Goal: Information Seeking & Learning: Learn about a topic

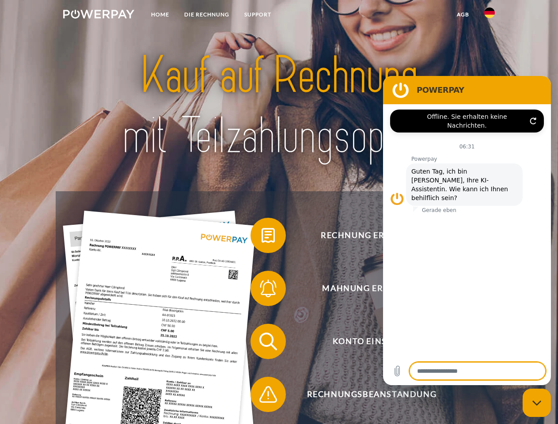
click at [98, 15] on img at bounding box center [98, 14] width 71 height 9
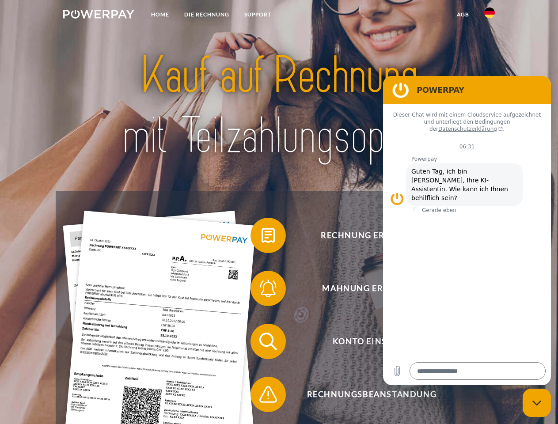
click at [489, 15] on img at bounding box center [489, 13] width 11 height 11
click at [462, 15] on link "agb" at bounding box center [462, 15] width 27 height 16
click at [261, 237] on span at bounding box center [255, 235] width 44 height 44
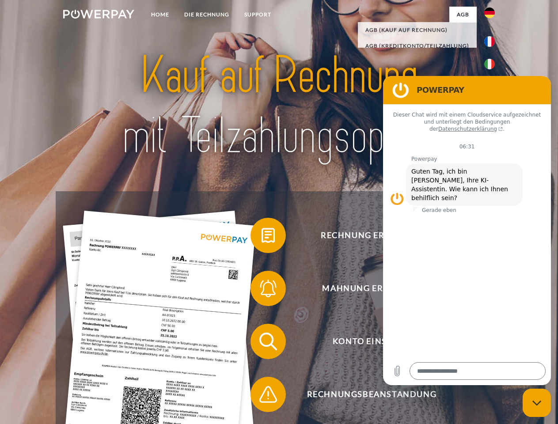
click at [261, 290] on span at bounding box center [255, 288] width 44 height 44
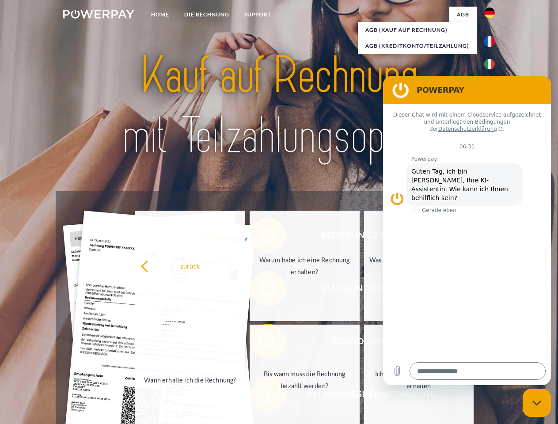
click at [261, 343] on link "Bis wann muss die Rechnung bezahlt werden?" at bounding box center [304, 380] width 110 height 110
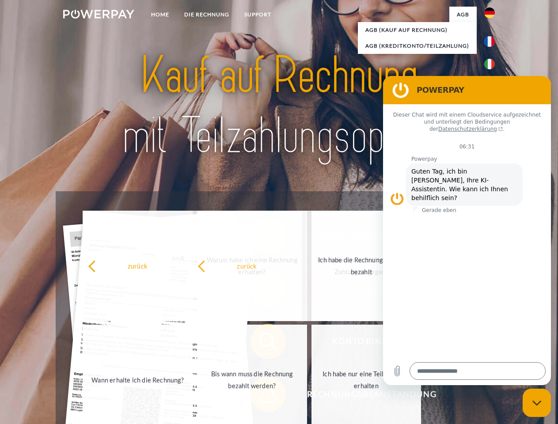
click at [261, 396] on span at bounding box center [255, 394] width 44 height 44
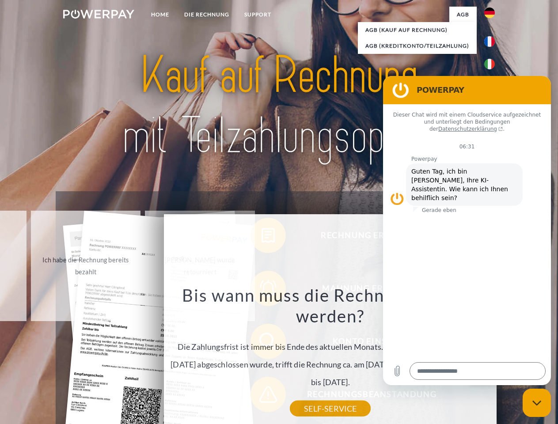
click at [536, 403] on icon "Messaging-Fenster schließen" at bounding box center [536, 403] width 9 height 6
type textarea "*"
